Goal: Information Seeking & Learning: Learn about a topic

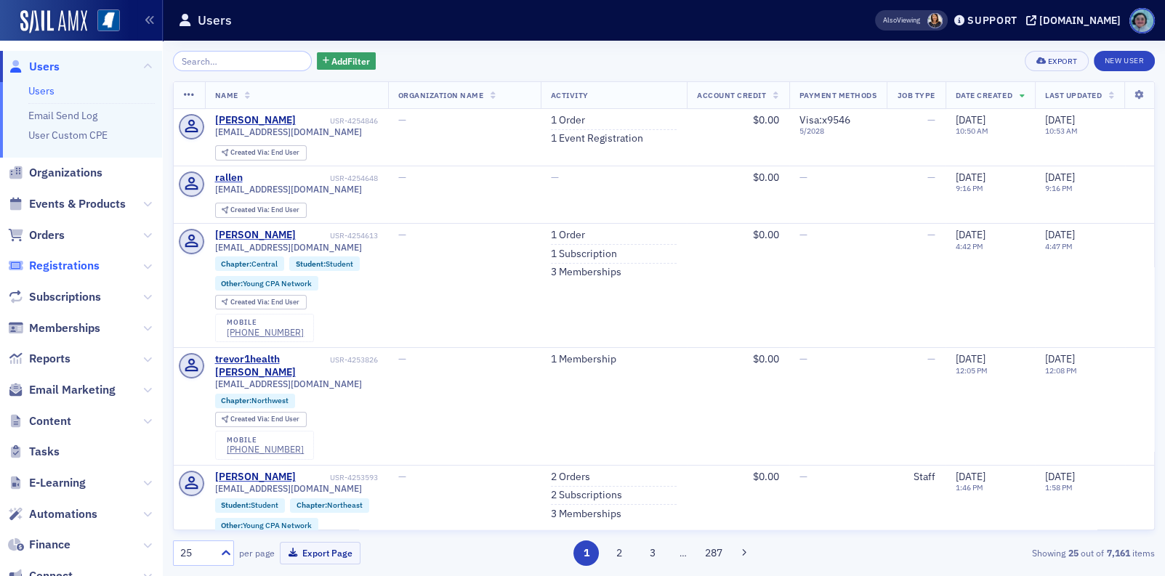
click at [80, 262] on span "Registrations" at bounding box center [64, 266] width 70 height 16
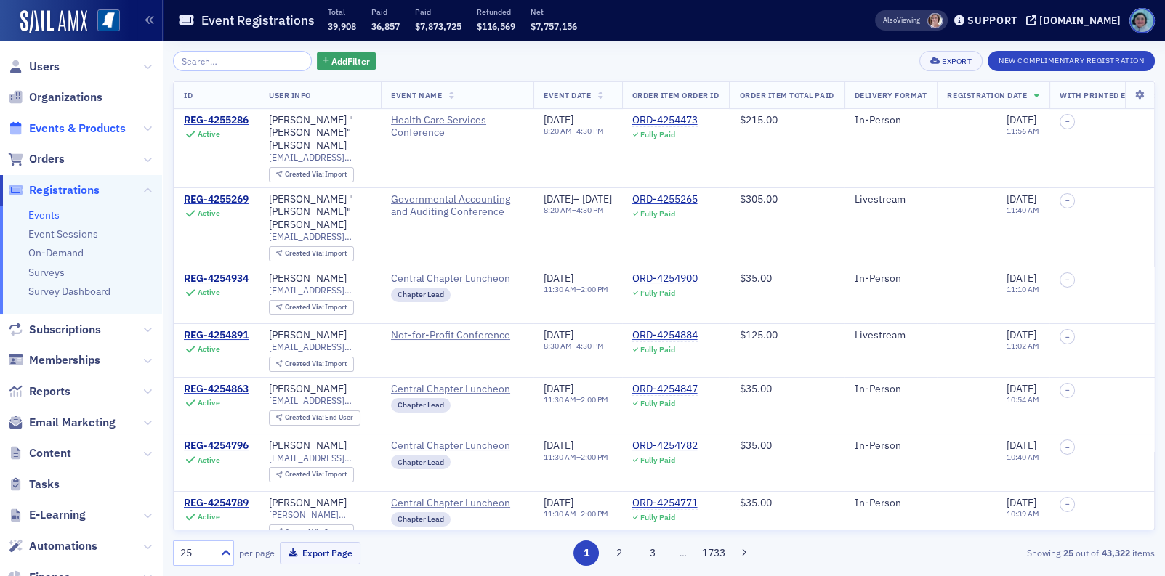
click at [78, 126] on span "Events & Products" at bounding box center [77, 129] width 97 height 16
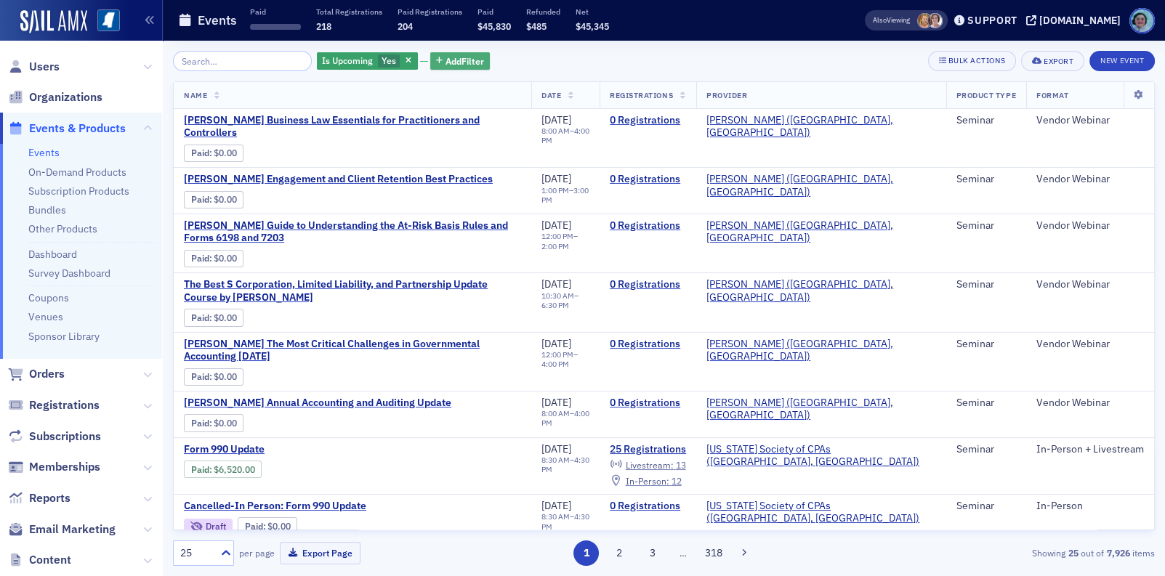
click at [445, 61] on span "Add Filter" at bounding box center [464, 60] width 39 height 13
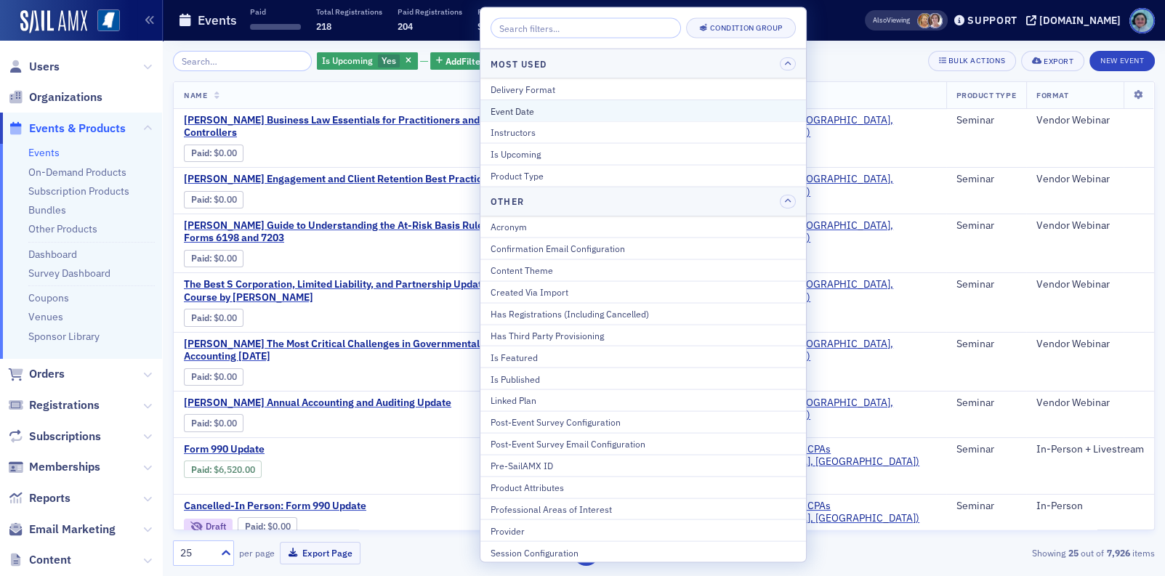
click at [533, 113] on div "Event Date" at bounding box center [642, 110] width 305 height 13
select select "7"
select select "2025"
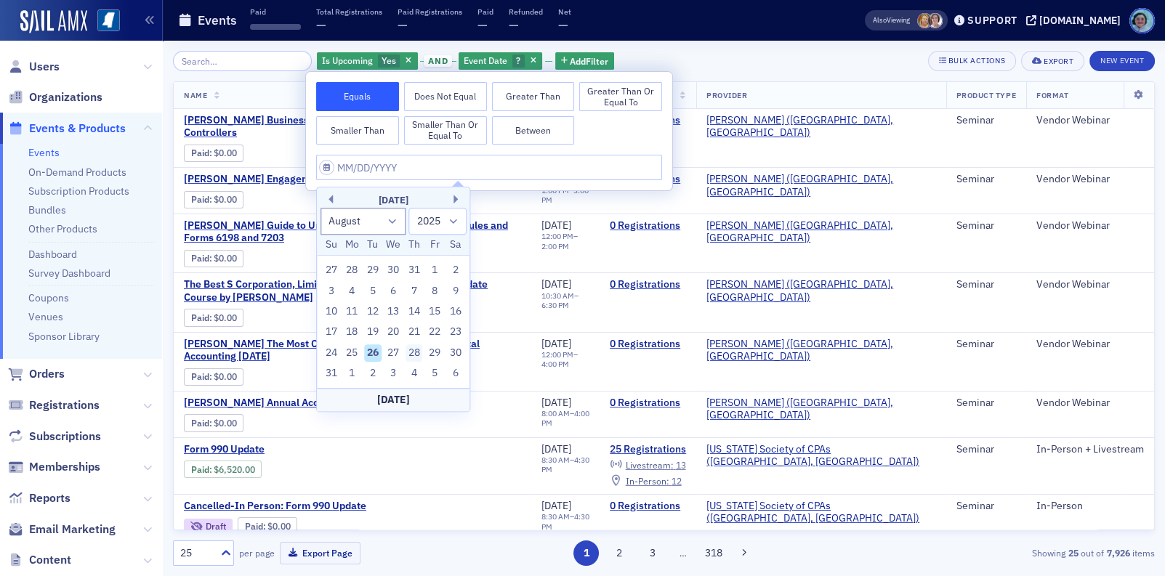
click at [416, 352] on div "28" at bounding box center [413, 352] width 17 height 17
type input "[DATE]"
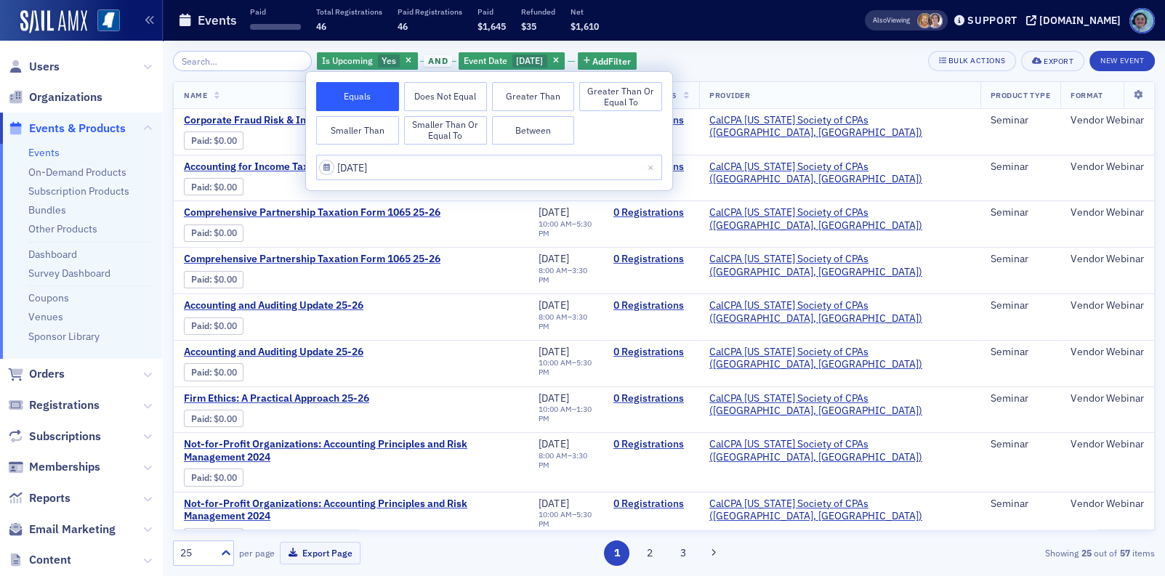
click at [732, 51] on div "Is Upcoming Yes and Event Date [DATE] Add Filter Bulk Actions Export New Event" at bounding box center [664, 61] width 982 height 20
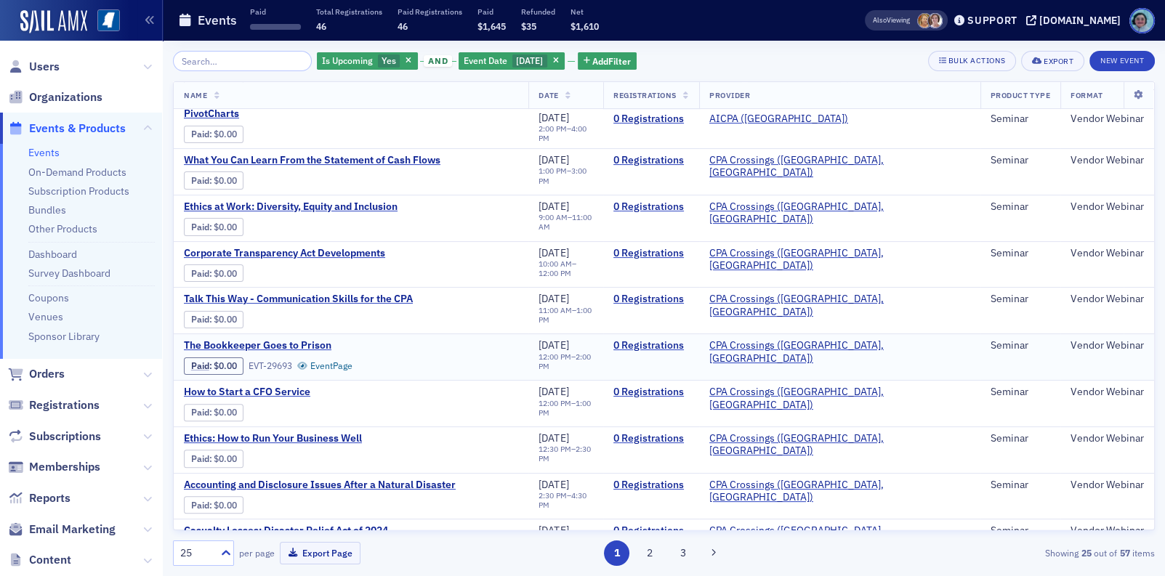
scroll to position [772, 0]
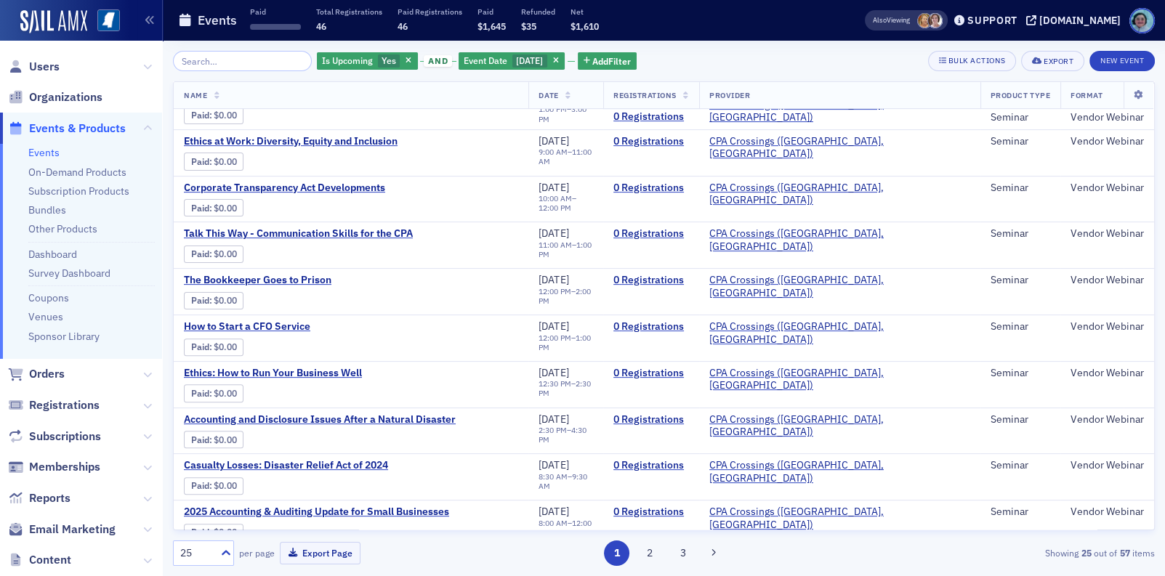
click at [647, 547] on button "2" at bounding box center [649, 553] width 25 height 25
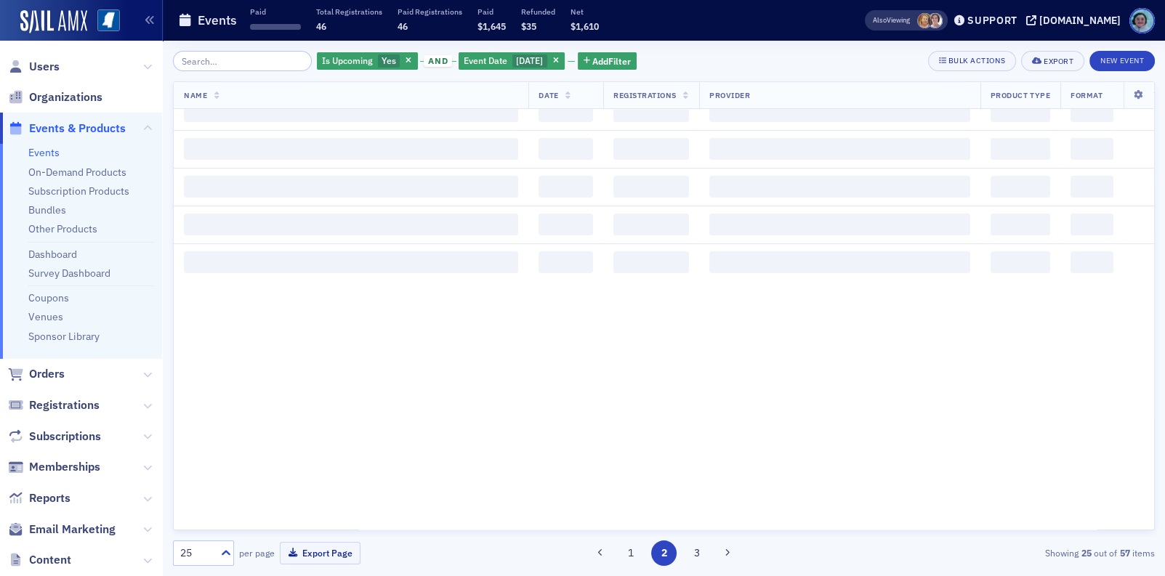
scroll to position [0, 0]
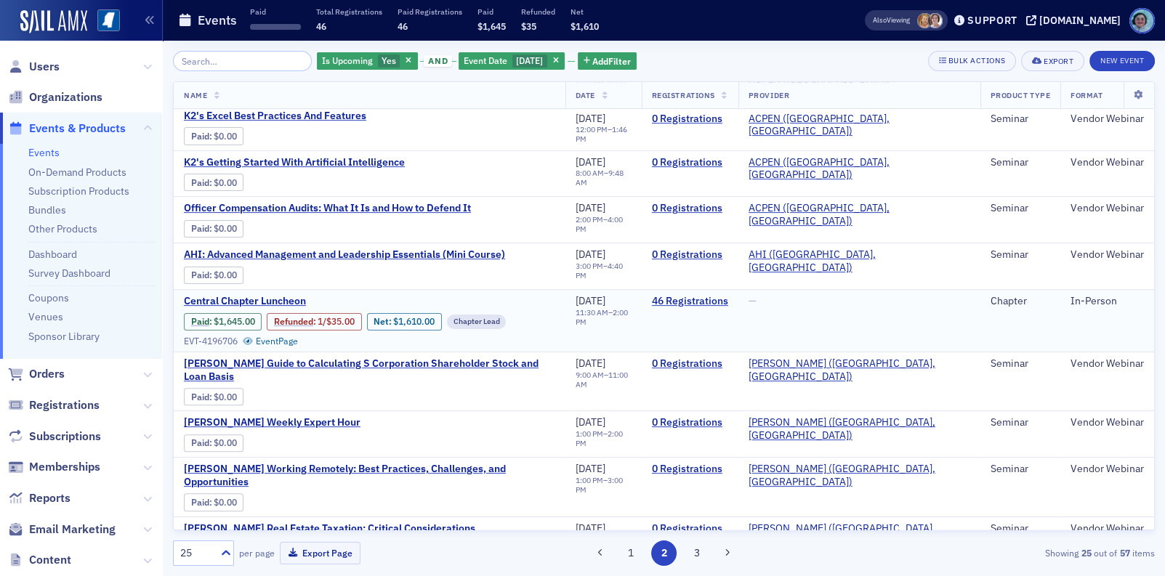
scroll to position [750, 0]
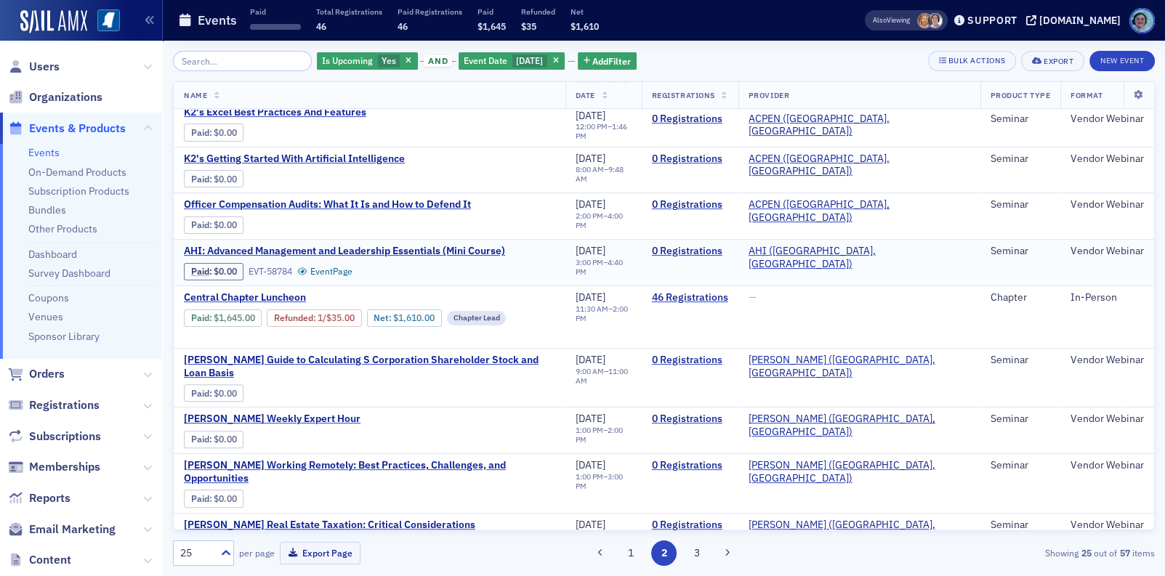
drag, startPoint x: 814, startPoint y: 294, endPoint x: 591, endPoint y: 280, distance: 223.5
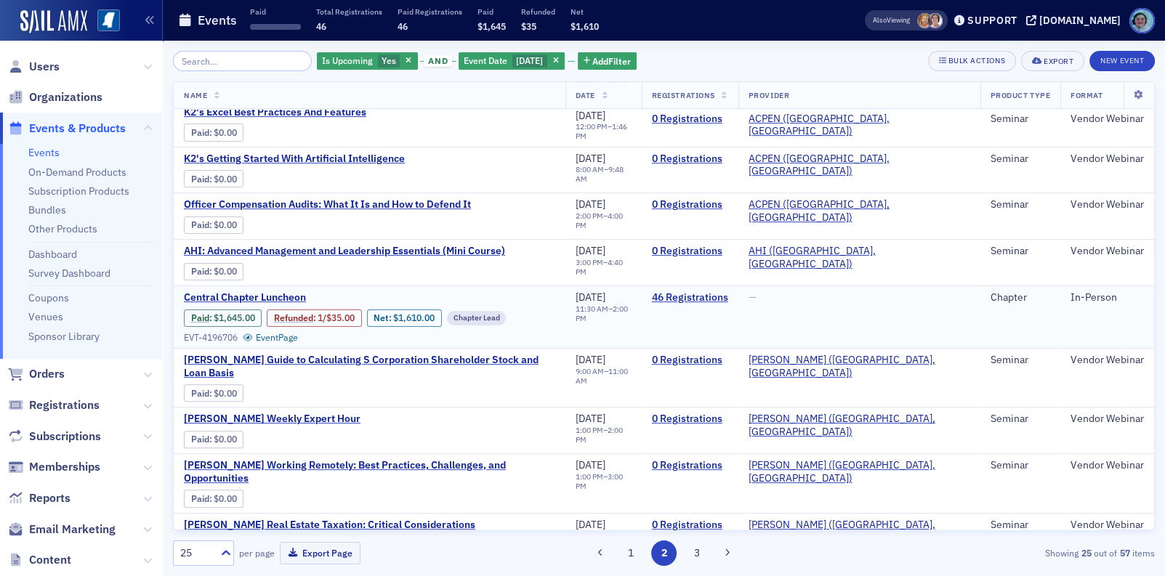
click at [555, 320] on div "Paid : $1,645.00 Refunded : 1 / $35.00 Net : $1,610.00 Chapter Lead EVT-4196706…" at bounding box center [369, 327] width 371 height 34
click at [817, 326] on td "—" at bounding box center [859, 317] width 242 height 62
